Goal: Information Seeking & Learning: Learn about a topic

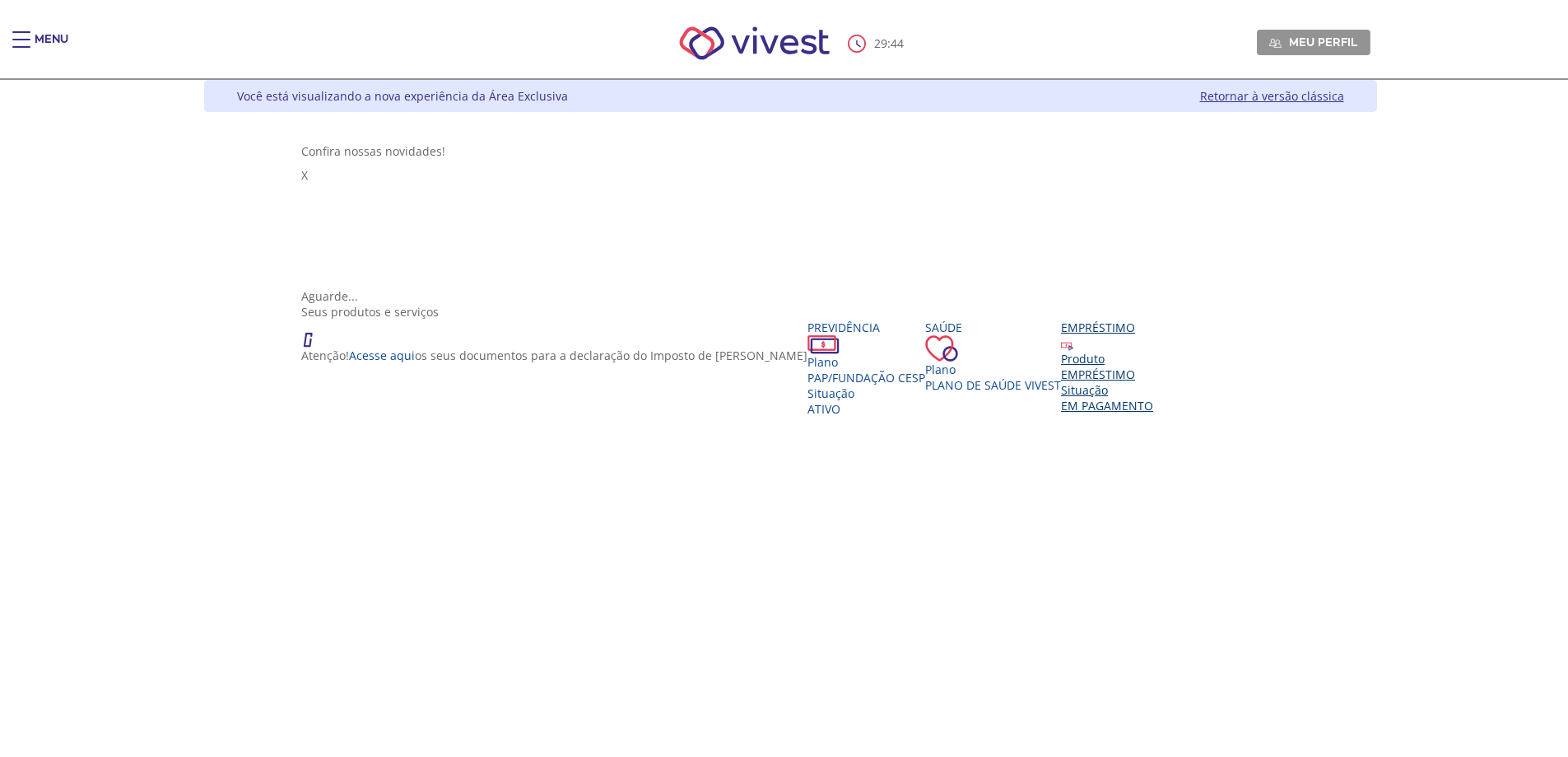
click at [1061, 370] on div "EMPRÉSTIMO" at bounding box center [1107, 374] width 92 height 16
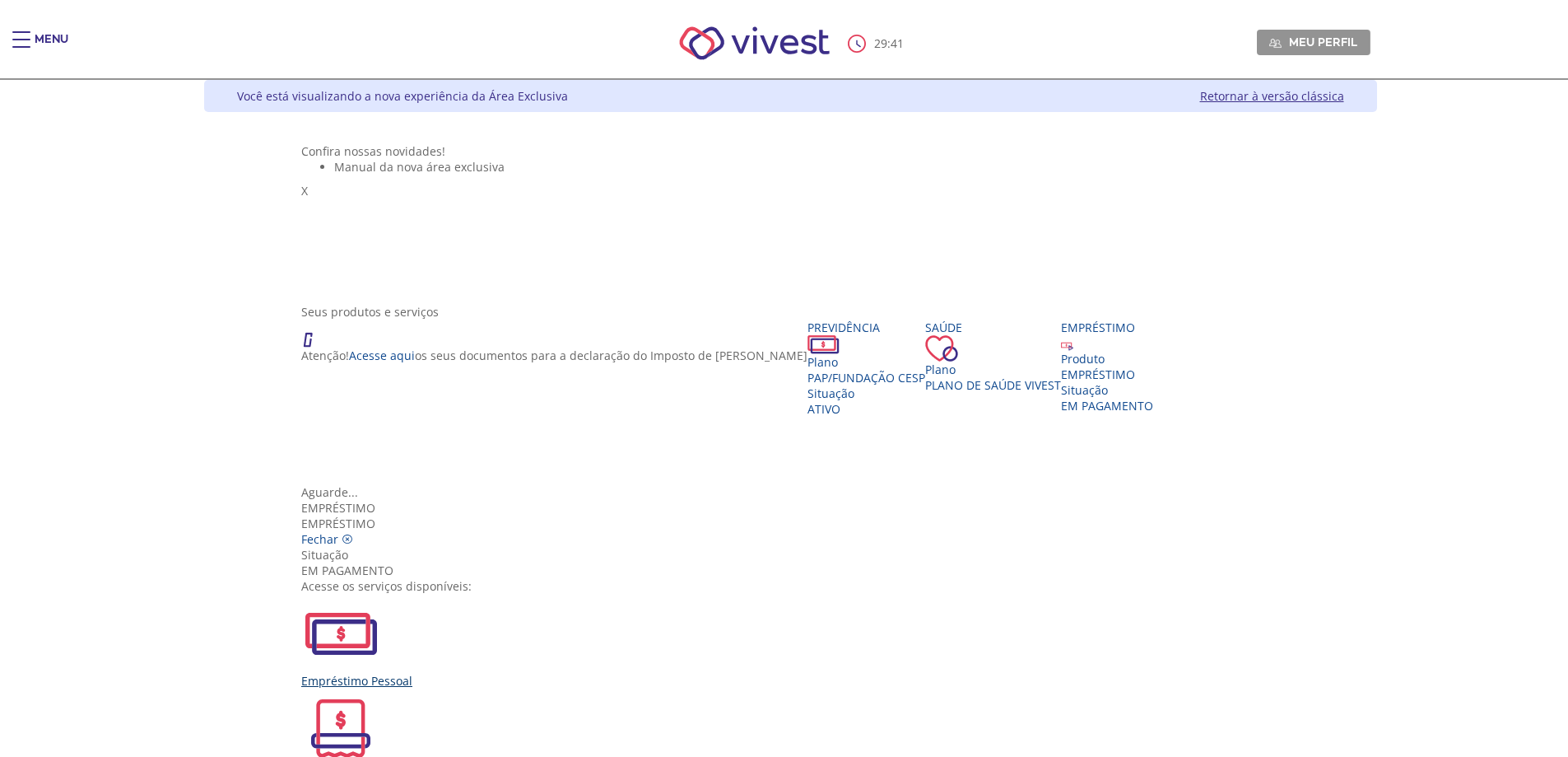
click at [581, 672] on div "Empréstimo Pessoal" at bounding box center [790, 680] width 977 height 16
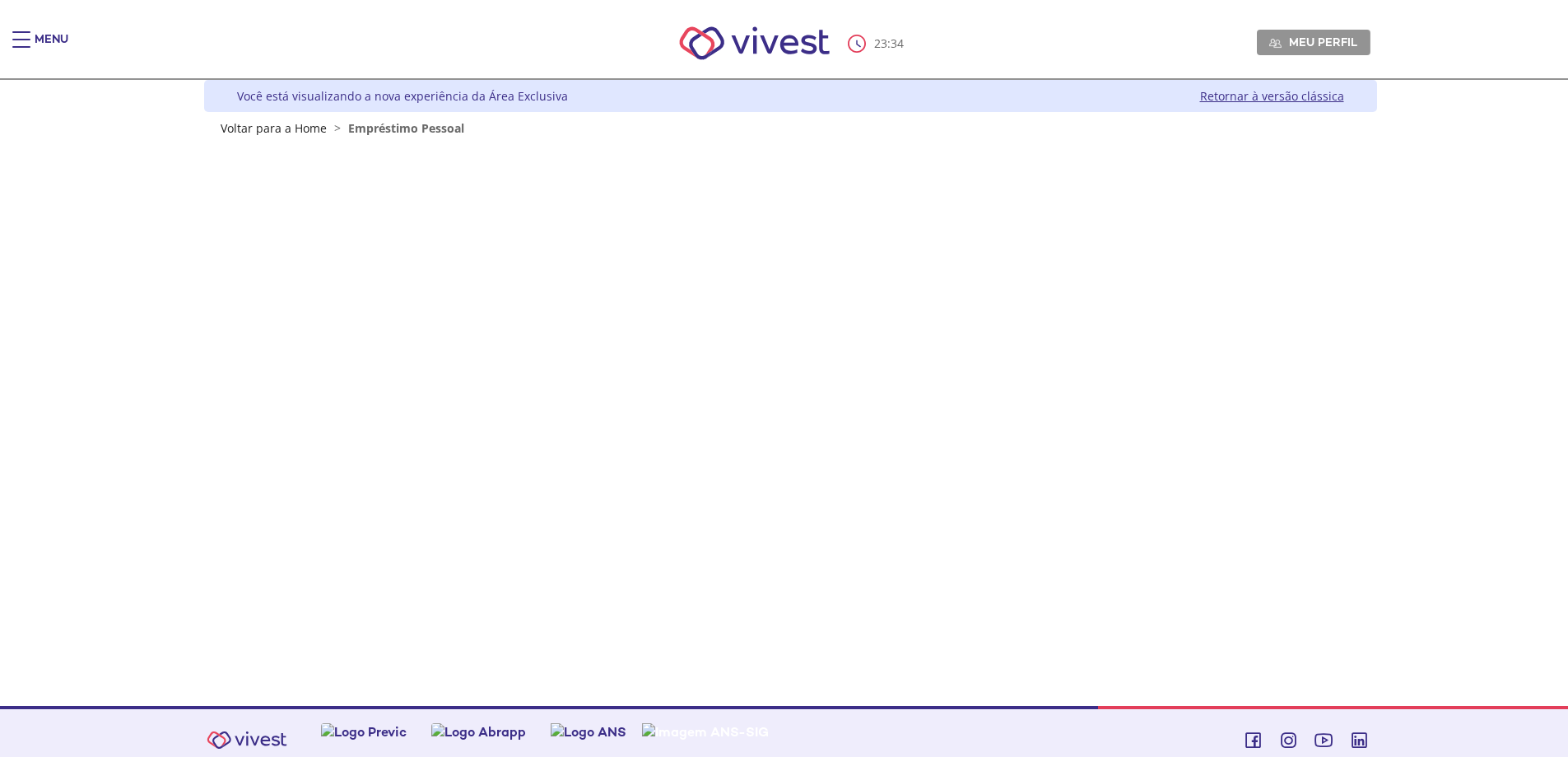
scroll to position [14, 0]
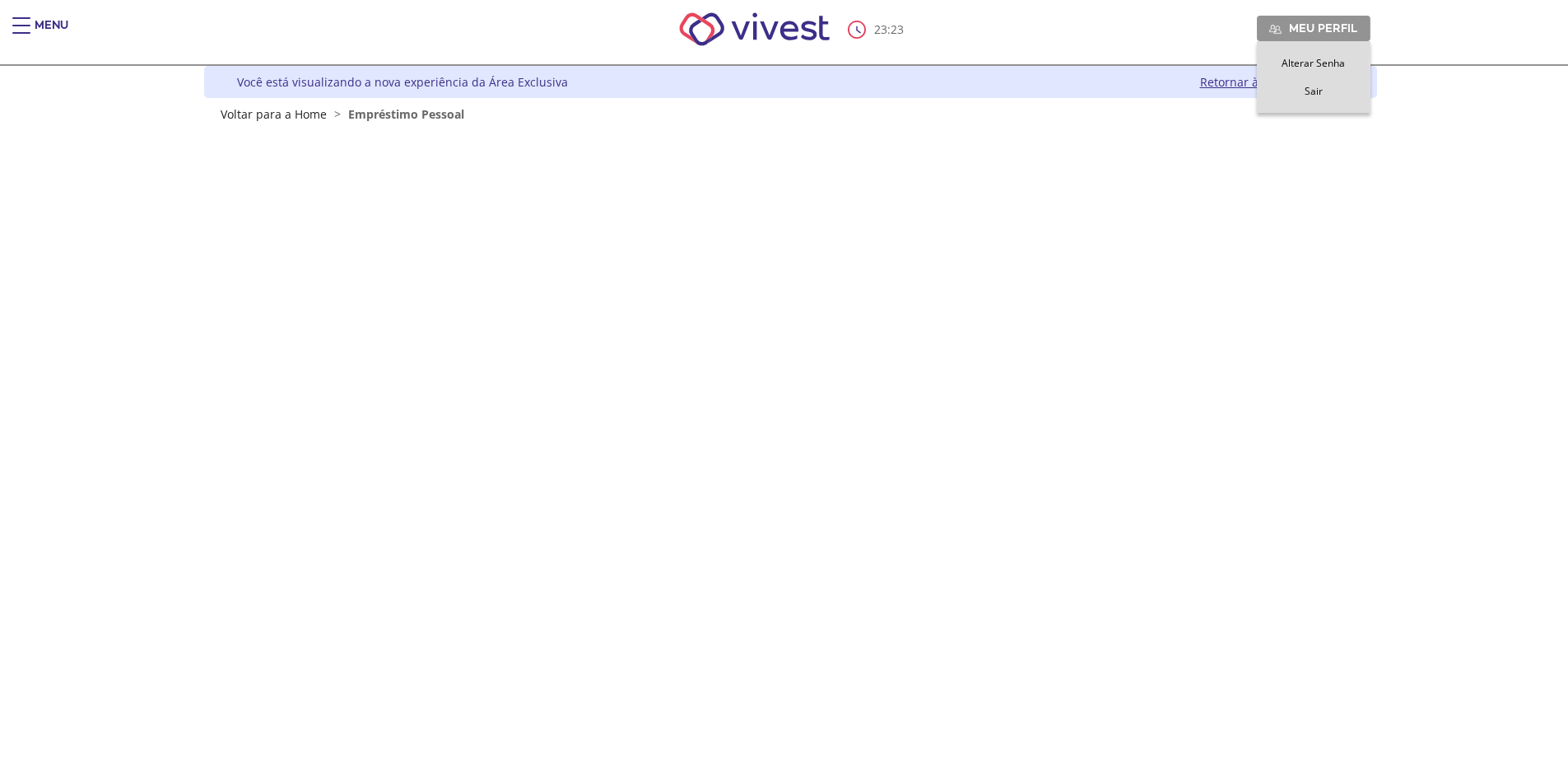
click at [1308, 93] on span "Sair" at bounding box center [1313, 90] width 18 height 14
